Goal: Information Seeking & Learning: Understand process/instructions

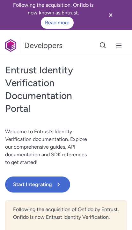
click at [109, 11] on icon "Close banner" at bounding box center [111, 15] width 8 height 8
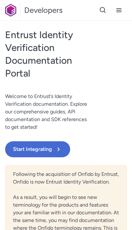
click at [120, 9] on icon "Open navigation menu button" at bounding box center [119, 10] width 5 height 4
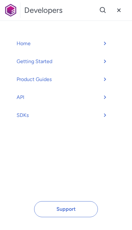
click at [120, 9] on icon "Close menu navigation button" at bounding box center [119, 10] width 8 height 8
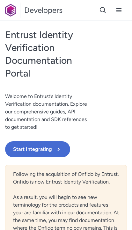
click at [45, 148] on button "Start Integrating" at bounding box center [37, 149] width 65 height 16
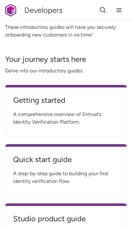
scroll to position [157, 0]
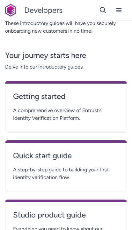
click at [97, 102] on link "Getting started" at bounding box center [66, 98] width 106 height 15
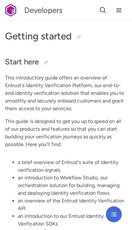
click at [117, 8] on icon "Open navigation menu button" at bounding box center [119, 10] width 8 height 8
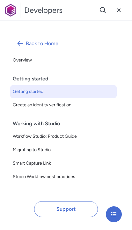
click at [21, 109] on link "Create an identity verification" at bounding box center [63, 105] width 107 height 13
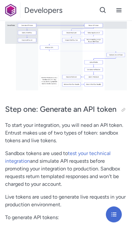
scroll to position [220, 0]
